Goal: Find contact information: Find contact information

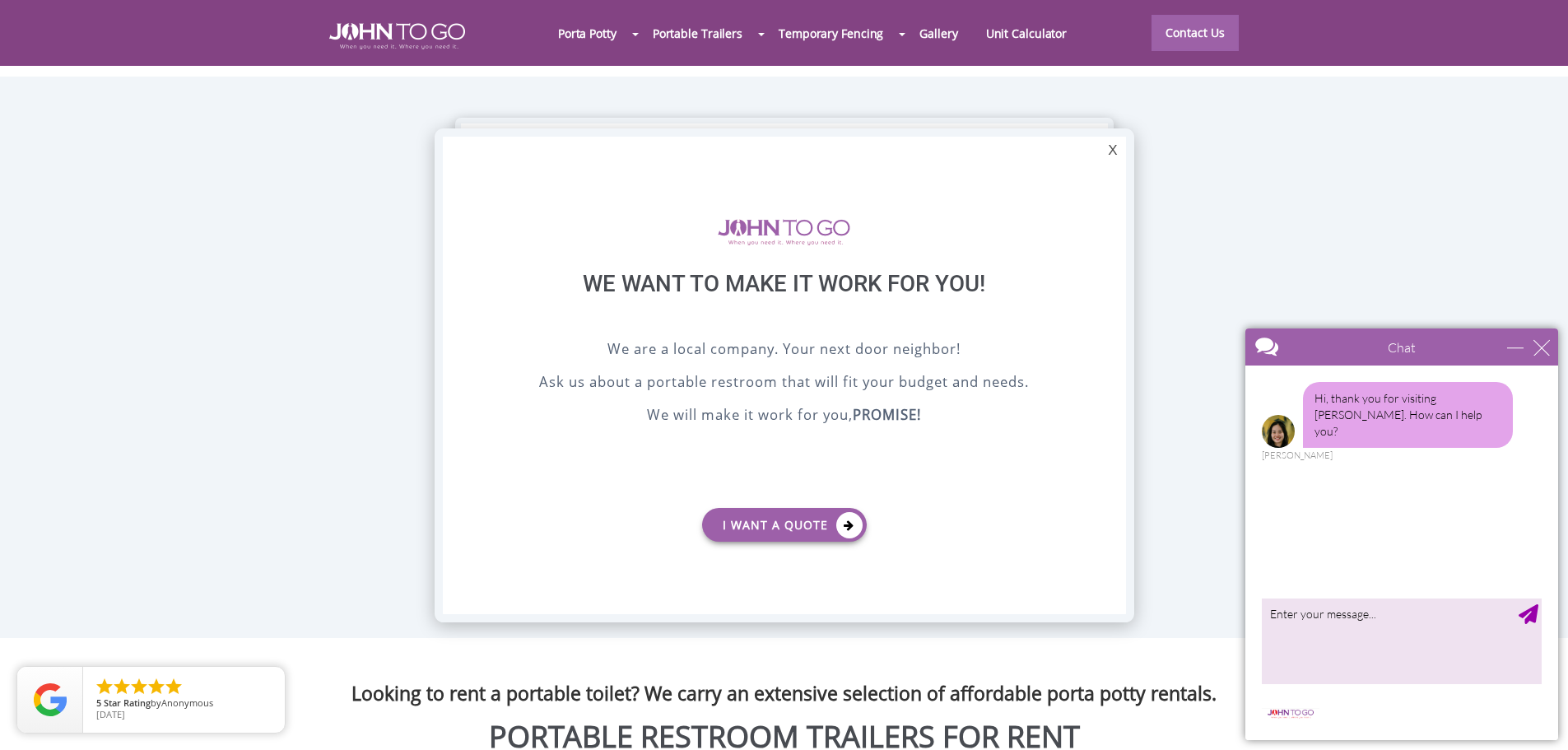
scroll to position [1563, 0]
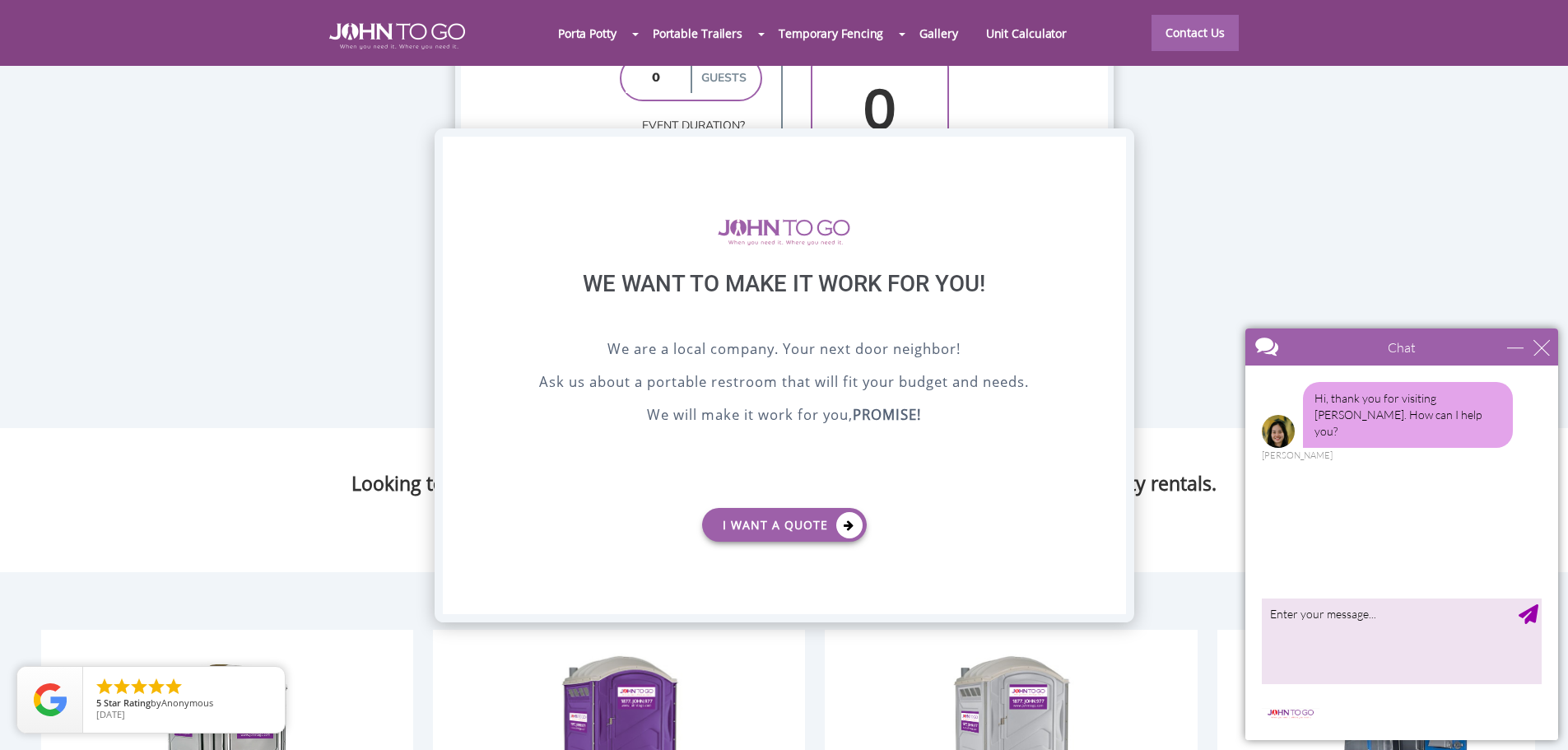
click at [1115, 144] on div "X" at bounding box center [1112, 151] width 26 height 28
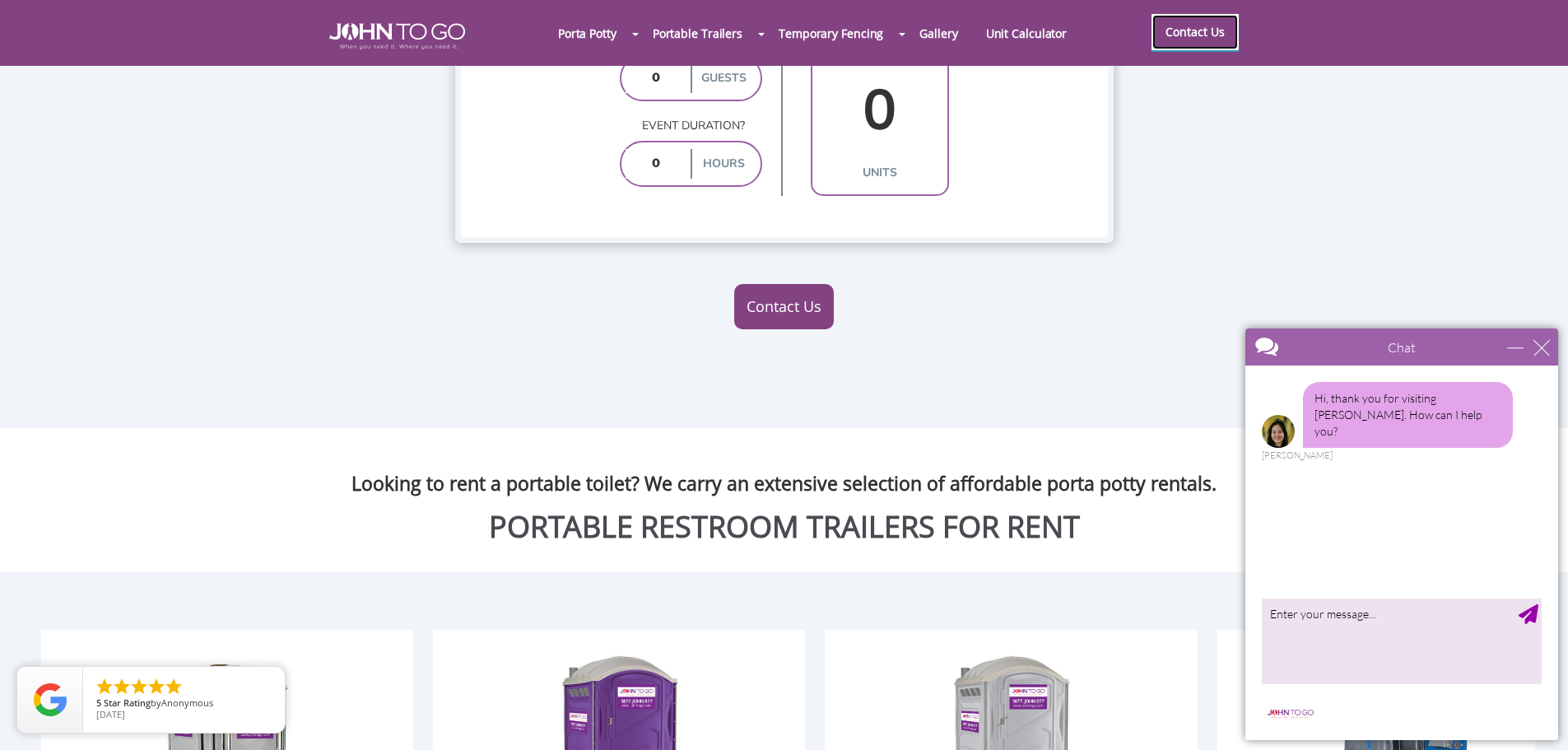
click at [1186, 33] on link "Contact Us" at bounding box center [1194, 32] width 87 height 36
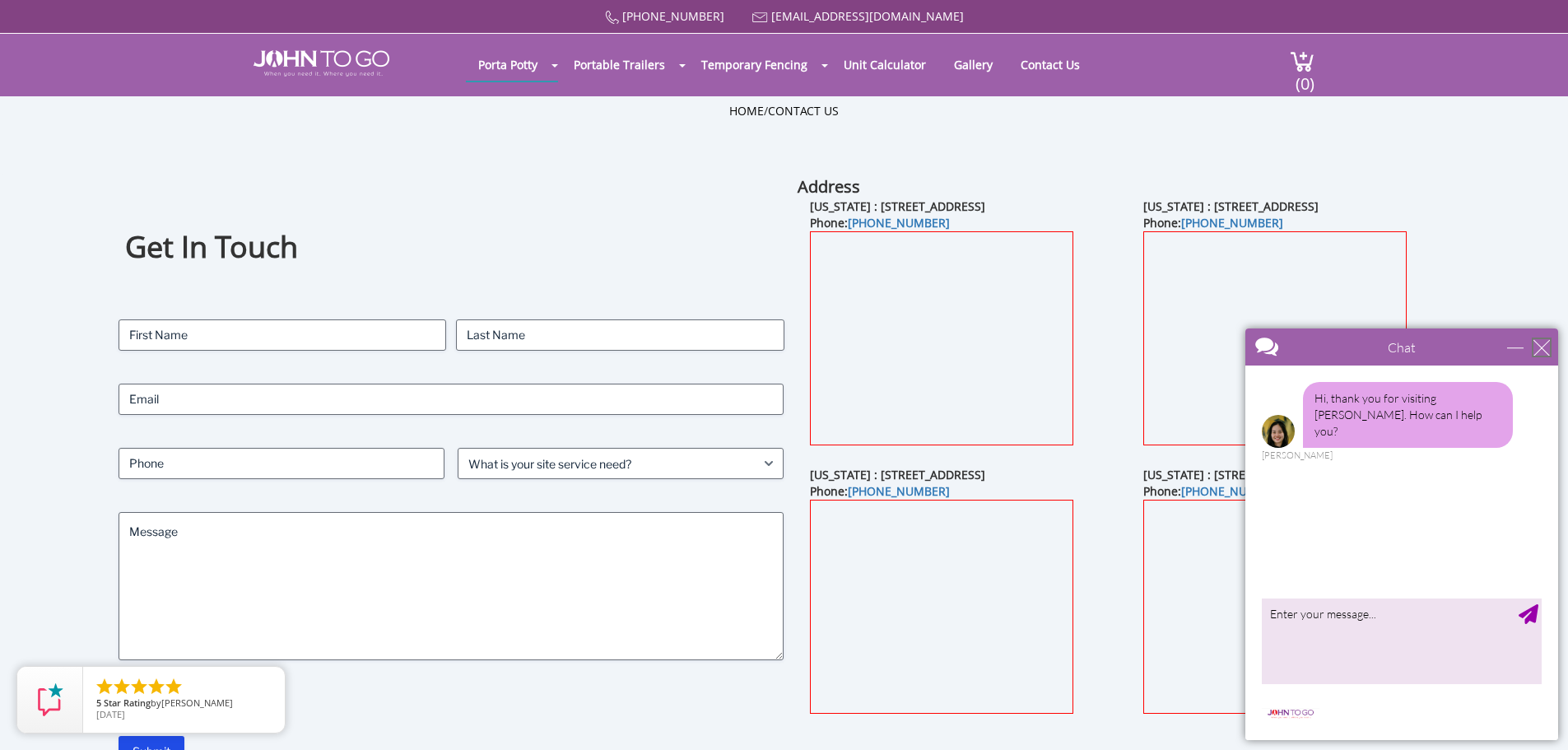
click at [1540, 343] on div "close" at bounding box center [1541, 347] width 17 height 17
